Goal: Task Accomplishment & Management: Manage account settings

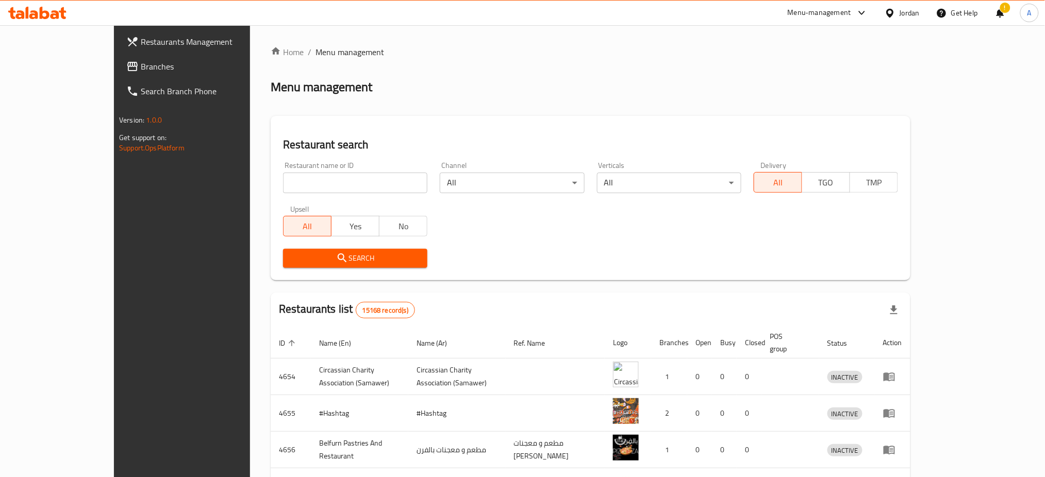
click at [334, 175] on input "search" at bounding box center [355, 183] width 144 height 21
type input "za3tar makers"
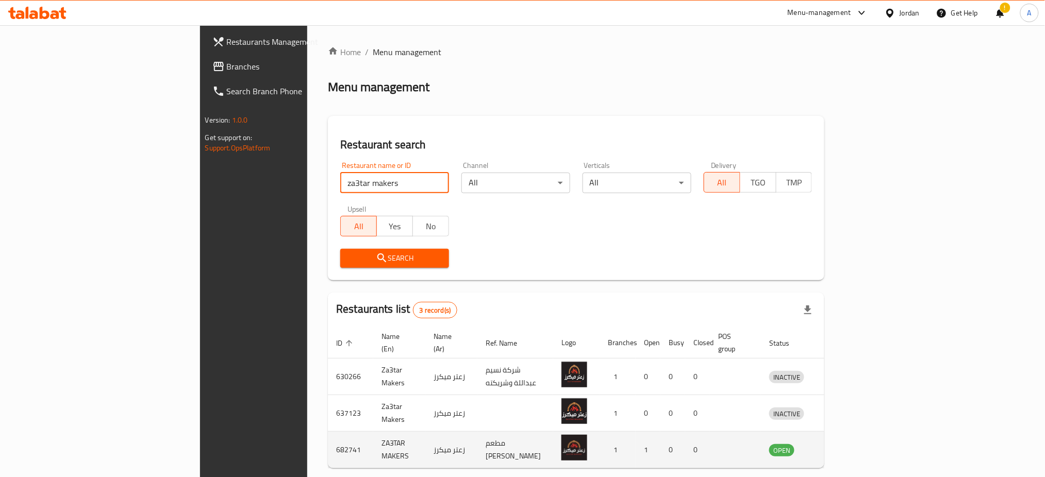
click at [836, 446] on icon "enhanced table" at bounding box center [830, 450] width 11 height 9
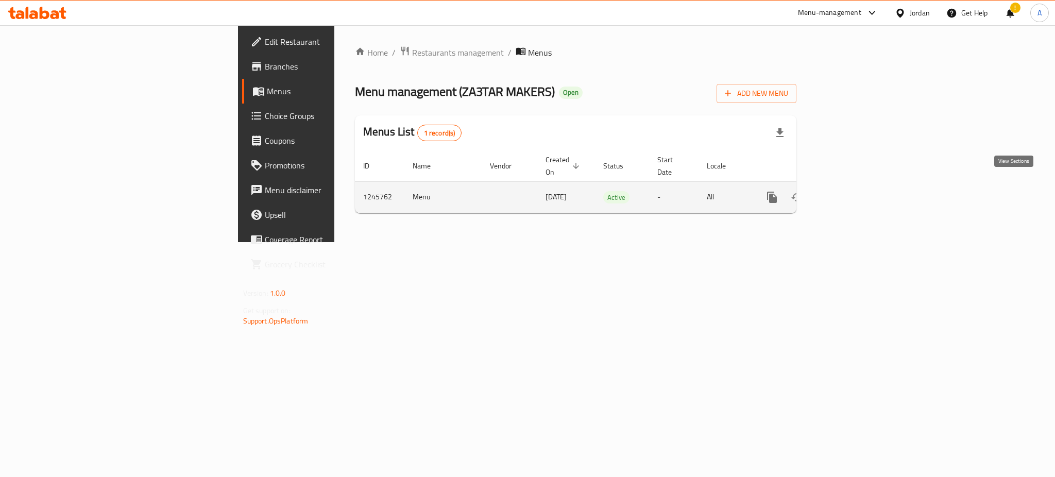
click at [853, 191] on icon "enhanced table" at bounding box center [847, 197] width 12 height 12
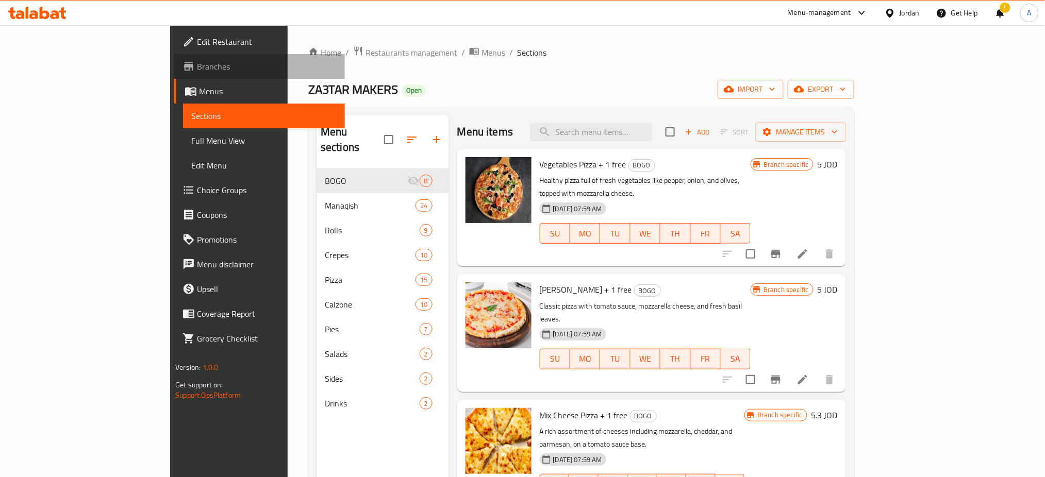
click at [197, 68] on span "Branches" at bounding box center [267, 66] width 140 height 12
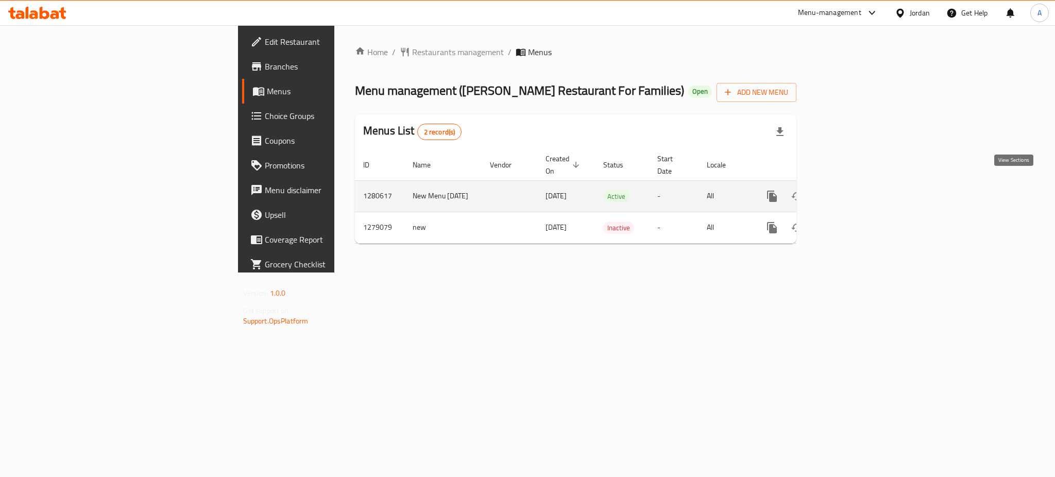
click at [851, 192] on icon "enhanced table" at bounding box center [846, 196] width 9 height 9
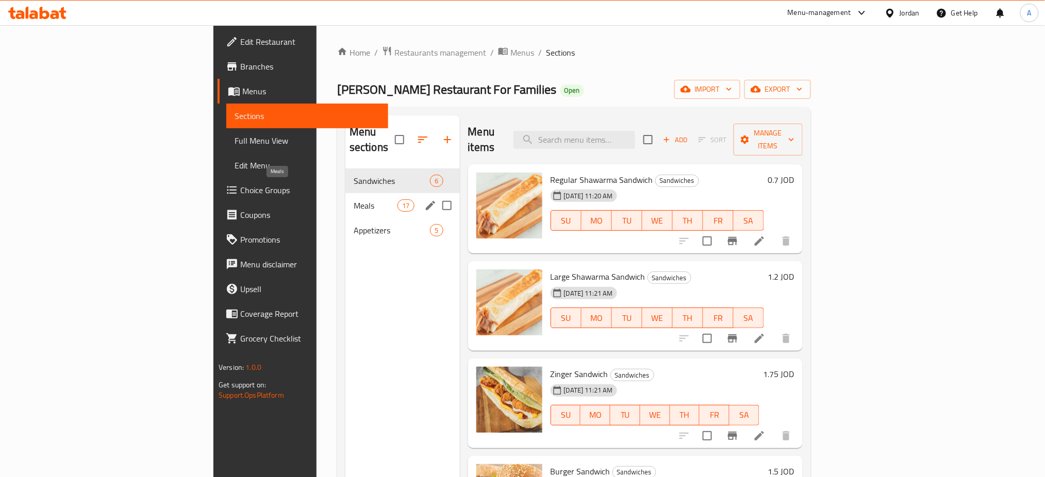
click at [354, 199] on span "Meals" at bounding box center [376, 205] width 44 height 12
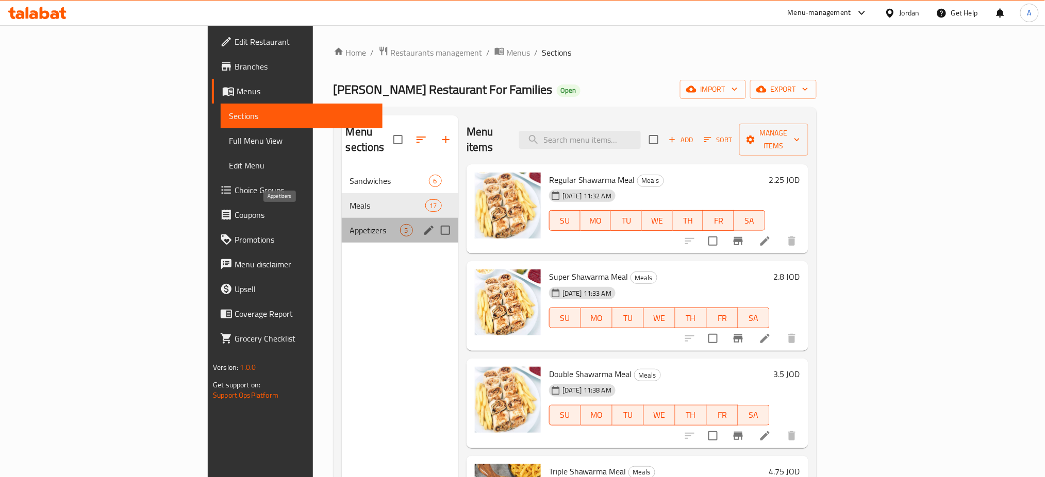
click at [350, 224] on span "Appetizers" at bounding box center [375, 230] width 50 height 12
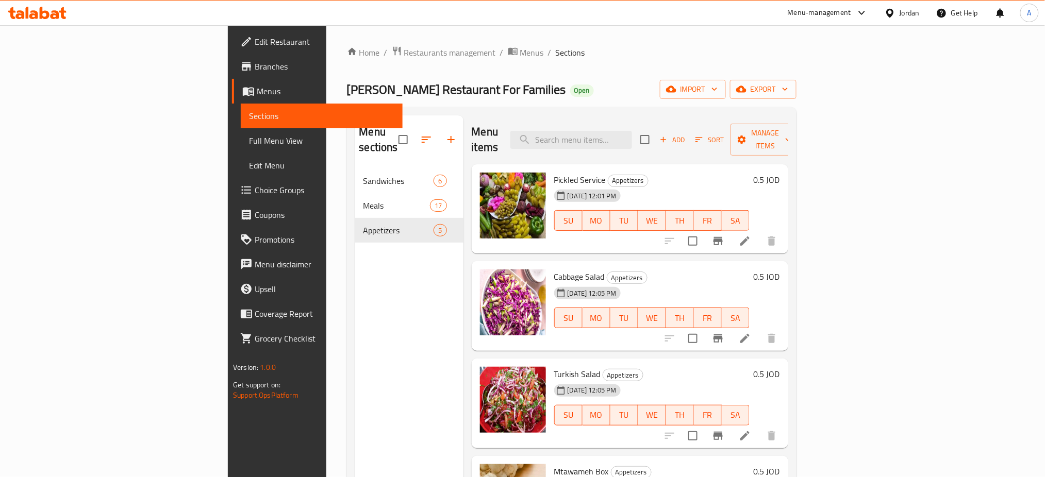
click at [347, 91] on span "[PERSON_NAME] Restaurant For Families" at bounding box center [456, 89] width 219 height 23
click at [404, 48] on span "Restaurants management" at bounding box center [450, 52] width 92 height 12
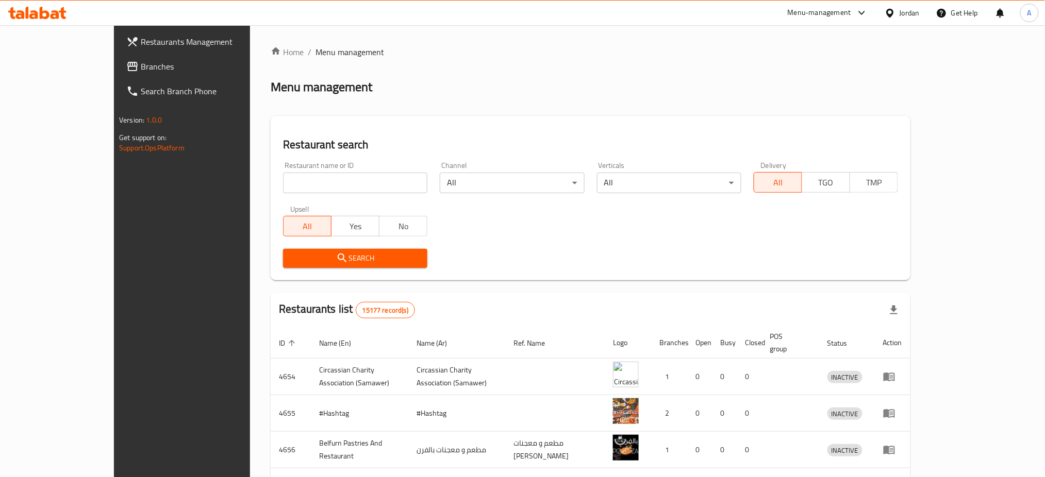
click at [283, 186] on input "search" at bounding box center [355, 183] width 144 height 21
paste input "Meat و Sheesh Restaurant"
type input "Meat و Sheesh Restaurant"
click button "Search" at bounding box center [355, 258] width 144 height 19
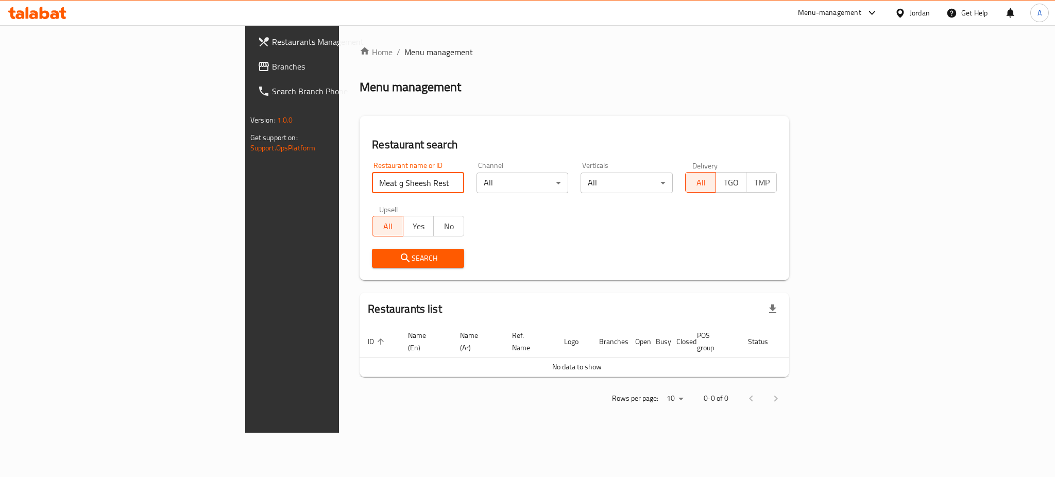
drag, startPoint x: 365, startPoint y: 189, endPoint x: 145, endPoint y: 189, distance: 219.5
click at [245, 189] on div "Restaurants Management Branches Search Branch Phone Version: 1.0.0 Get support …" at bounding box center [527, 229] width 565 height 408
